Goal: Information Seeking & Learning: Find specific page/section

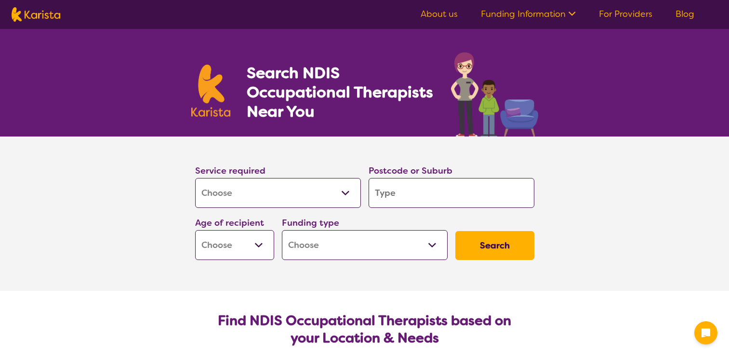
select select "[MEDICAL_DATA]"
click at [437, 188] on input "search" at bounding box center [452, 193] width 166 height 30
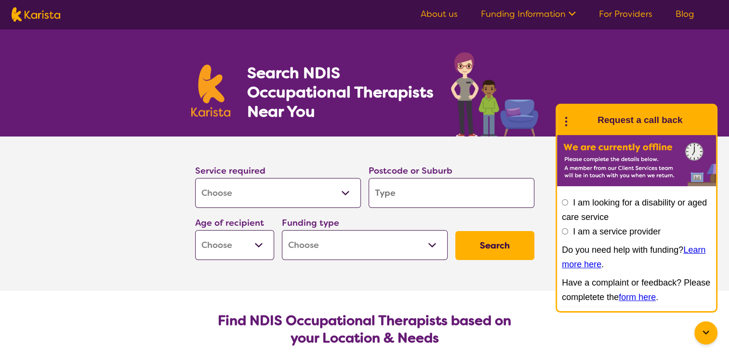
type input "f"
type input "fl"
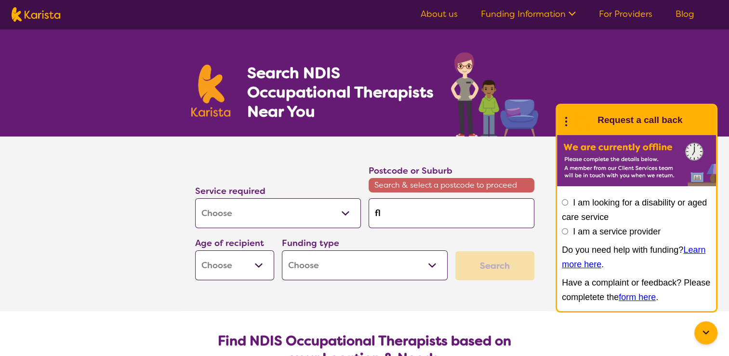
type input "fla"
type input "flag"
type input "flags"
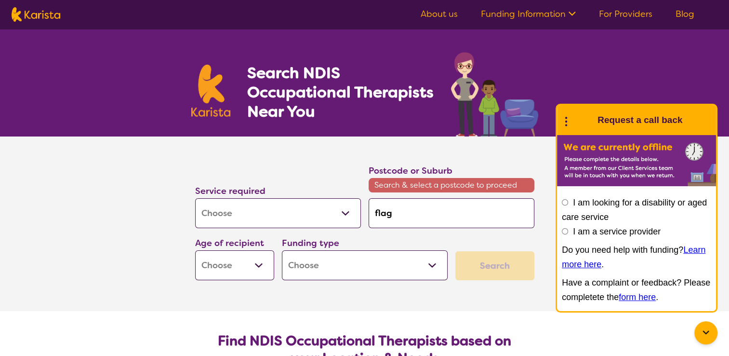
type input "flags"
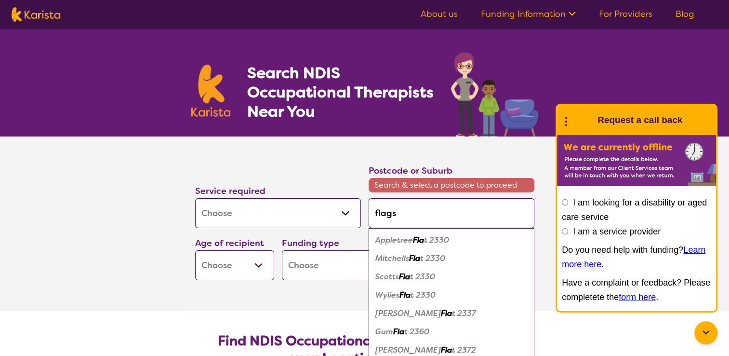
type input "flagst"
type input "flagsto"
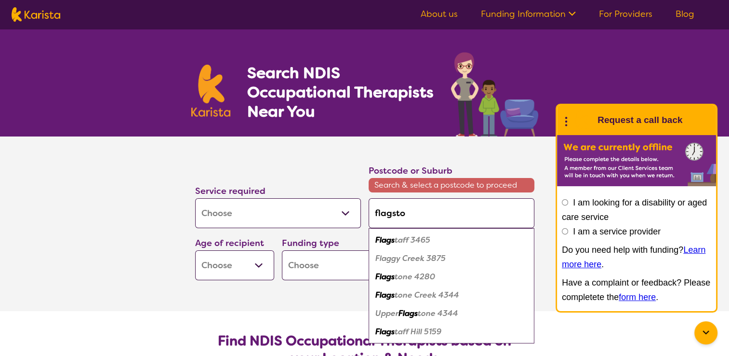
type input "flagston"
type input "flagstone"
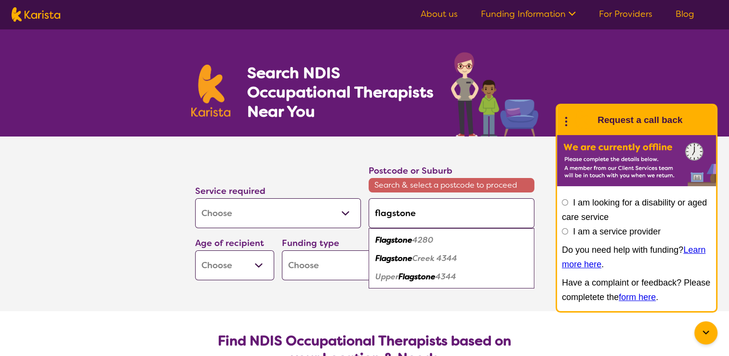
click at [419, 238] on em "4280" at bounding box center [423, 240] width 21 height 10
type input "4280"
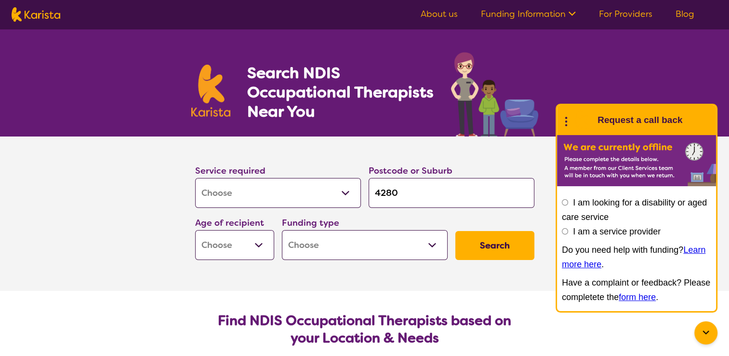
click at [226, 246] on select "Early Childhood - 0 to 9 Child - 10 to 11 Adolescent - 12 to 17 Adult - 18 to 6…" at bounding box center [234, 245] width 79 height 30
select select "AD"
click at [195, 230] on select "Early Childhood - 0 to 9 Child - 10 to 11 Adolescent - 12 to 17 Adult - 18 to 6…" at bounding box center [234, 245] width 79 height 30
select select "AD"
click at [345, 247] on select "Home Care Package (HCP) National Disability Insurance Scheme (NDIS) I don't know" at bounding box center [365, 245] width 166 height 30
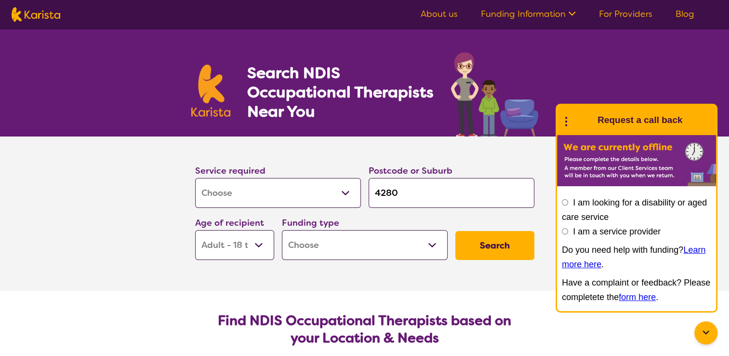
select select "NDIS"
click at [282, 230] on select "Home Care Package (HCP) National Disability Insurance Scheme (NDIS) I don't know" at bounding box center [365, 245] width 166 height 30
select select "NDIS"
click at [511, 247] on button "Search" at bounding box center [495, 245] width 79 height 29
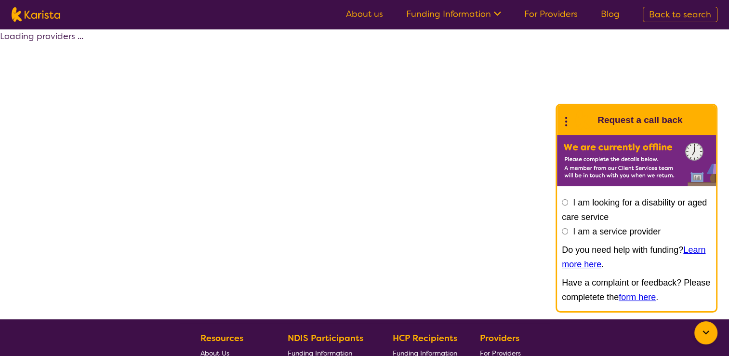
select select "by_score"
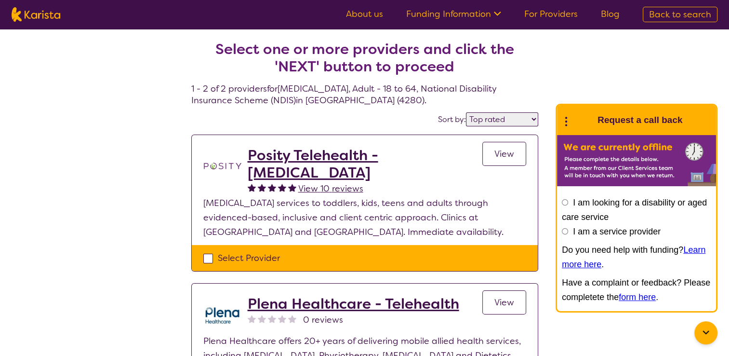
select select "[MEDICAL_DATA]"
select select "AD"
select select "NDIS"
select select "[MEDICAL_DATA]"
select select "AD"
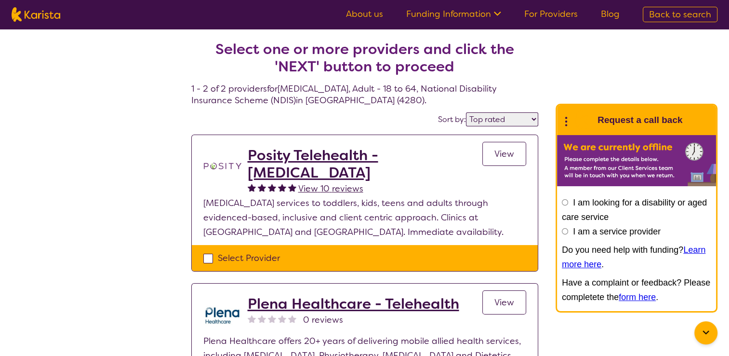
select select "NDIS"
